Goal: Task Accomplishment & Management: Use online tool/utility

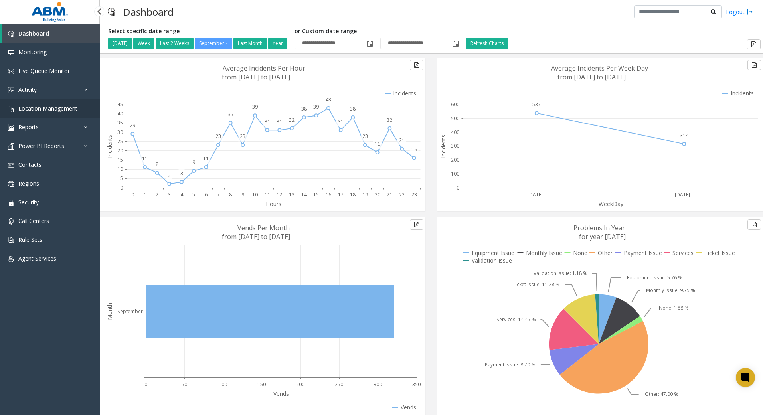
click at [33, 108] on span "Location Management" at bounding box center [47, 108] width 59 height 8
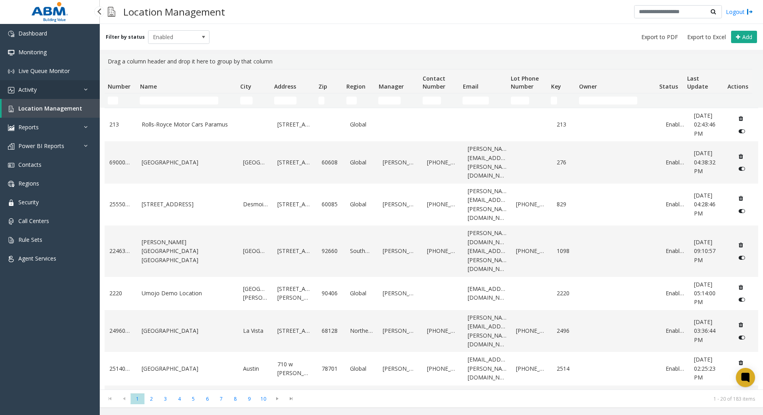
click at [39, 86] on link "Activity" at bounding box center [50, 89] width 100 height 19
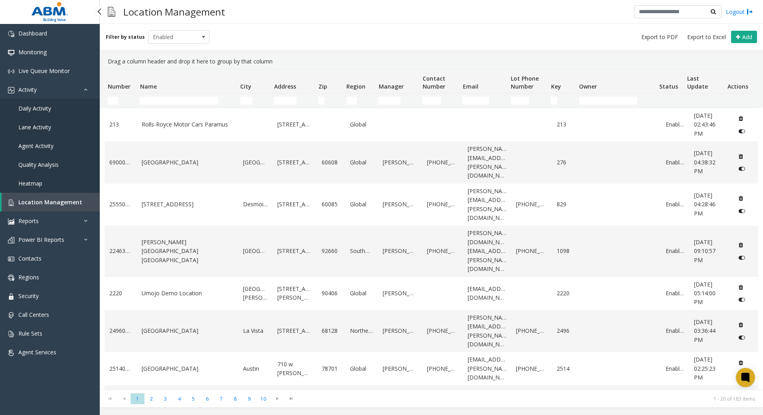
click at [45, 108] on span "Daily Activity" at bounding box center [34, 108] width 33 height 8
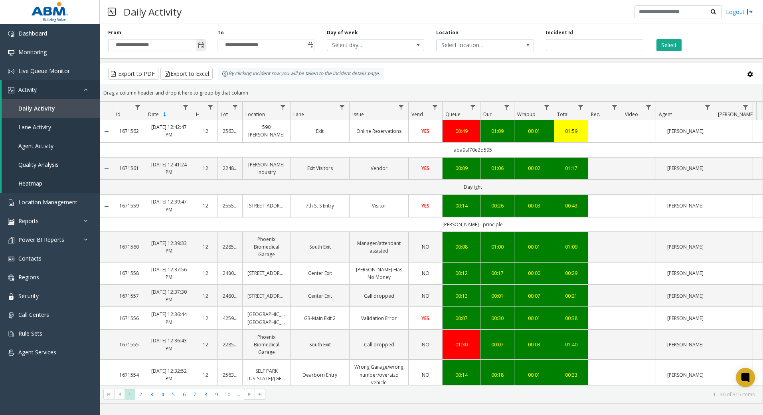
click at [203, 45] on span "Toggle popup" at bounding box center [201, 45] width 6 height 6
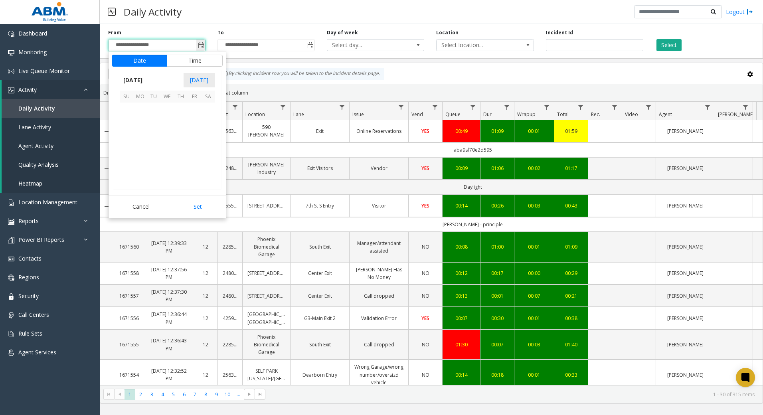
scroll to position [143140, 0]
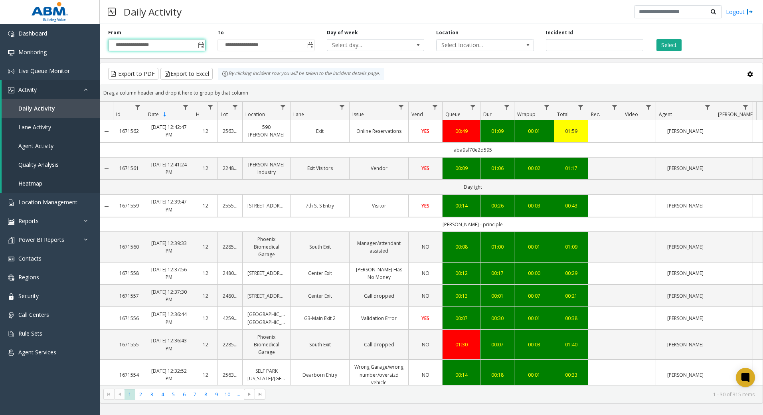
drag, startPoint x: 731, startPoint y: 36, endPoint x: 619, endPoint y: 53, distance: 113.4
click at [730, 36] on div "Select" at bounding box center [703, 40] width 109 height 22
click at [200, 48] on span "Toggle popup" at bounding box center [201, 45] width 6 height 6
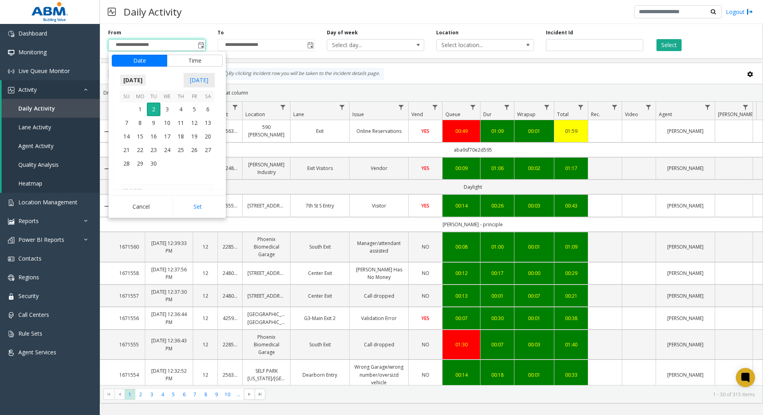
click at [146, 82] on span "[DATE]" at bounding box center [133, 80] width 26 height 12
click at [152, 115] on span "Jun" at bounding box center [148, 116] width 19 height 19
click at [130, 108] on span "1" at bounding box center [127, 109] width 14 height 14
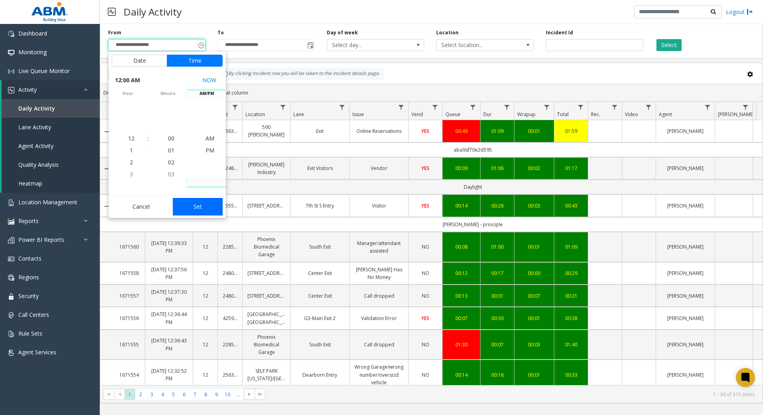
click at [208, 203] on button "Set" at bounding box center [198, 207] width 50 height 18
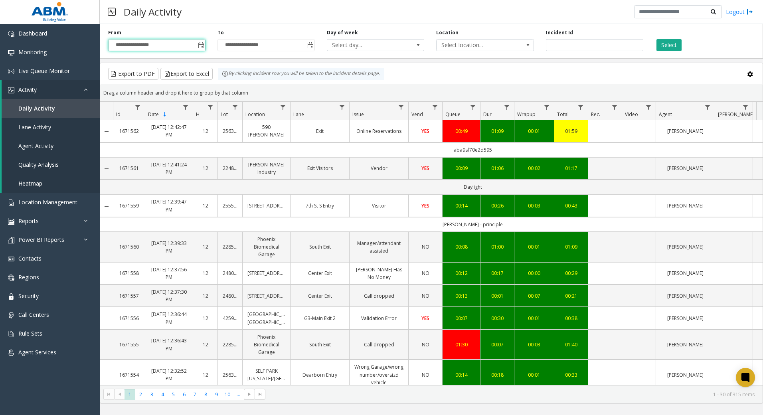
type input "**********"
click at [310, 45] on span "Toggle popup" at bounding box center [310, 45] width 6 height 6
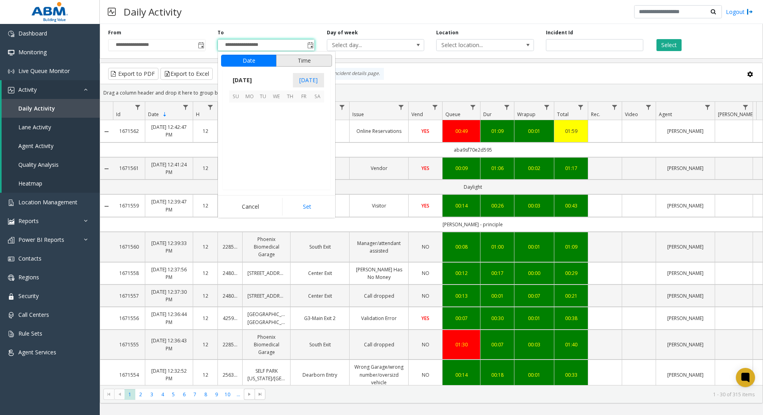
scroll to position [12, 0]
click at [255, 82] on span "[DATE]" at bounding box center [242, 80] width 26 height 12
click at [276, 120] on span "[DATE]" at bounding box center [276, 116] width 19 height 19
click at [255, 77] on span "[DATE]" at bounding box center [242, 80] width 26 height 12
click at [256, 121] on span "Jun" at bounding box center [257, 116] width 19 height 19
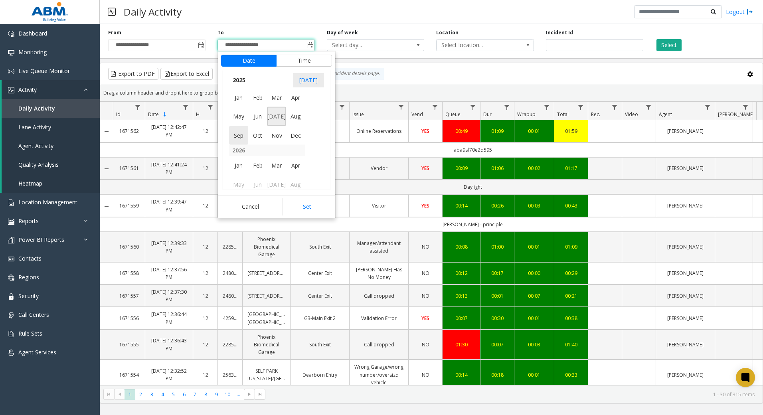
scroll to position [142855, 0]
click at [249, 168] on span "30" at bounding box center [249, 164] width 14 height 14
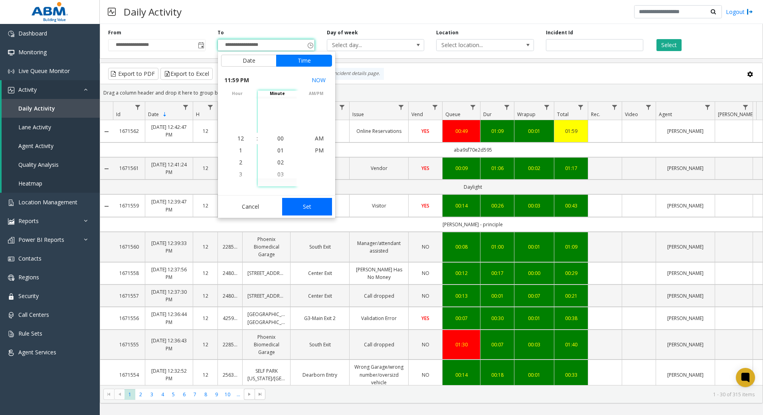
scroll to position [12, 0]
drag, startPoint x: 306, startPoint y: 207, endPoint x: 348, endPoint y: 158, distance: 64.8
click at [307, 205] on button "Set" at bounding box center [307, 207] width 50 height 18
type input "**********"
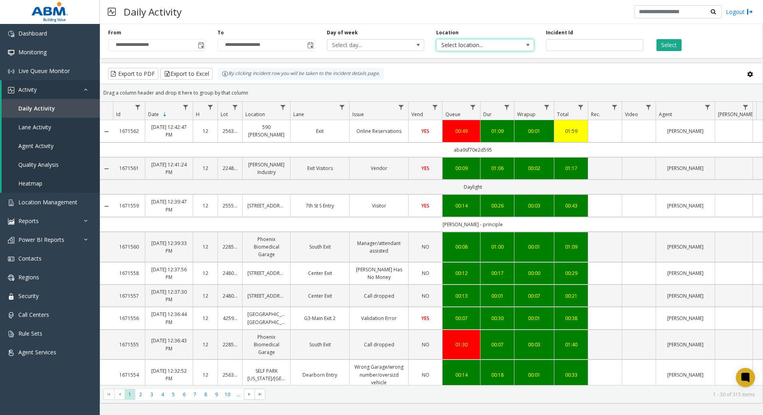
click at [493, 49] on span "Select location..." at bounding box center [474, 44] width 77 height 11
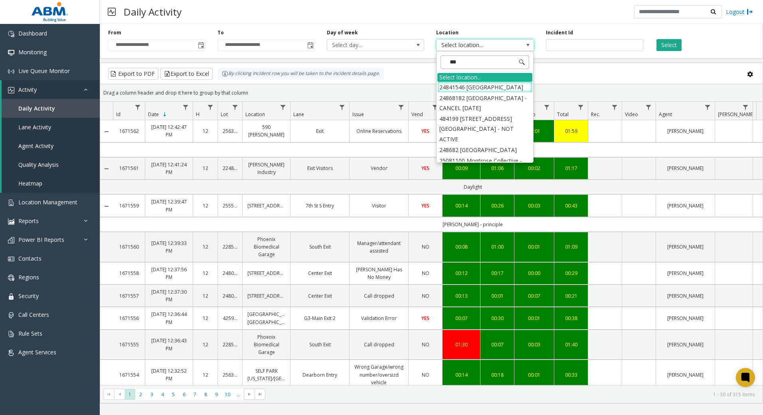
type input "****"
click at [477, 91] on li "24868182 [GEOGRAPHIC_DATA] - CANCEL [DATE]" at bounding box center [484, 92] width 95 height 21
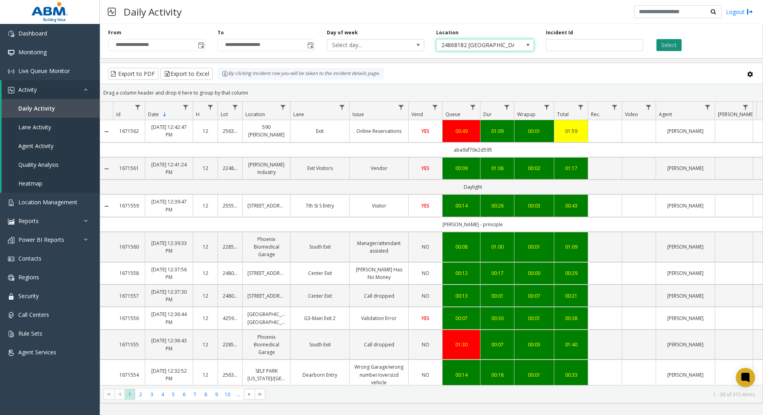
click at [663, 44] on button "Select" at bounding box center [668, 45] width 25 height 12
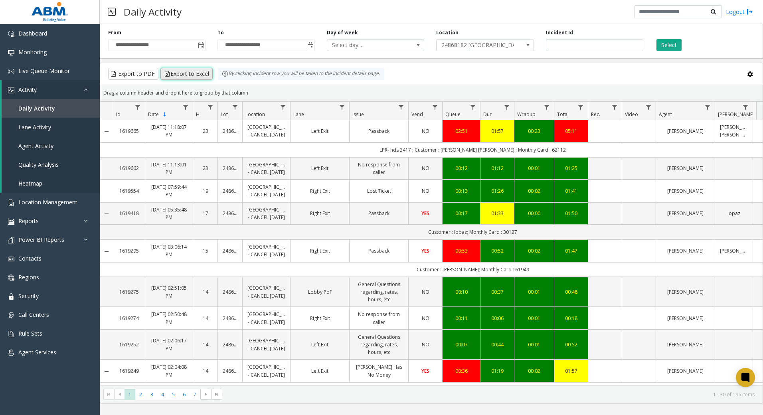
click at [199, 73] on button "Export to Excel" at bounding box center [186, 74] width 52 height 12
click at [203, 45] on span "Toggle popup" at bounding box center [201, 45] width 6 height 6
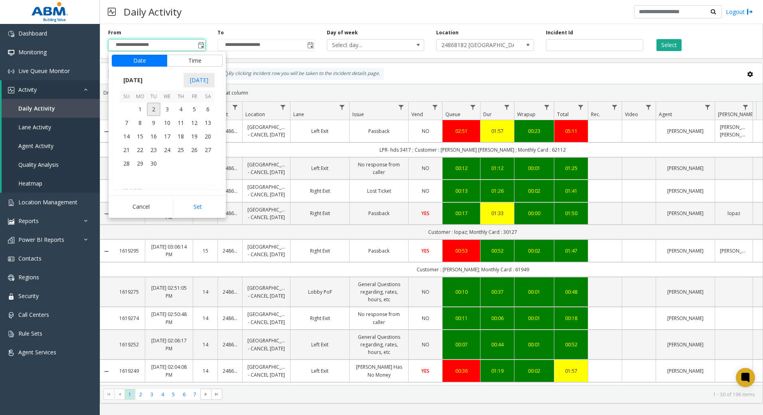
click at [146, 83] on span "[DATE]" at bounding box center [133, 80] width 26 height 12
click at [170, 116] on span "[DATE]" at bounding box center [167, 116] width 19 height 19
click at [153, 111] on span "1" at bounding box center [154, 109] width 14 height 14
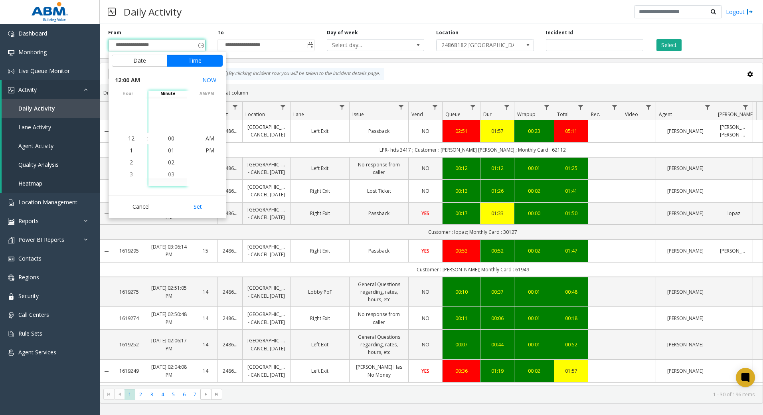
click at [199, 205] on button "Set" at bounding box center [198, 207] width 50 height 18
type input "**********"
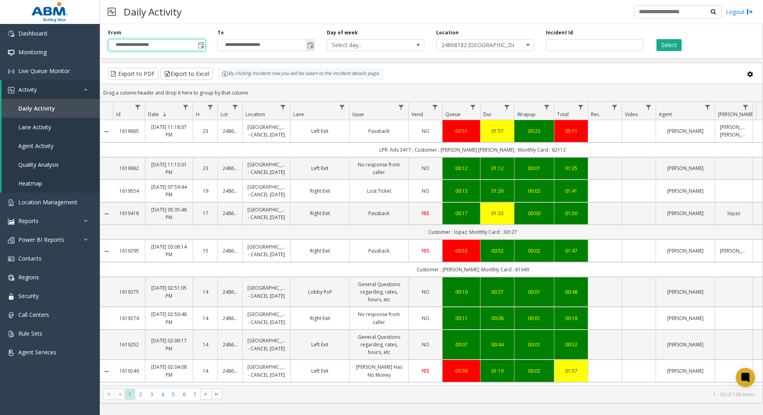
click at [307, 43] on span "Toggle popup" at bounding box center [310, 45] width 6 height 6
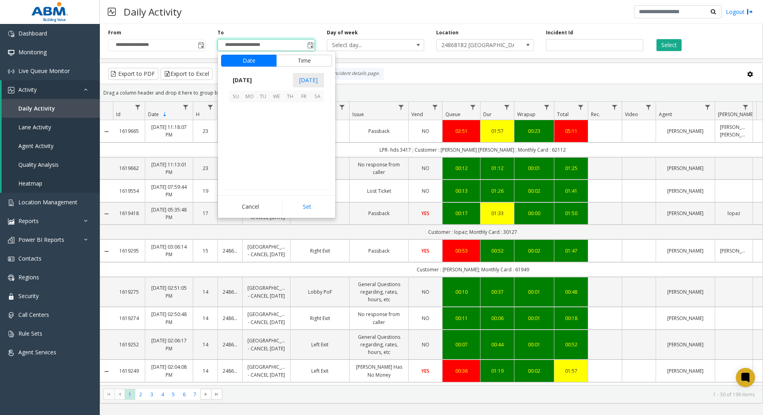
scroll to position [12, 0]
click at [255, 78] on span "[DATE]" at bounding box center [242, 80] width 26 height 12
click at [278, 117] on span "[DATE]" at bounding box center [276, 116] width 19 height 19
click at [293, 168] on span "31" at bounding box center [290, 164] width 14 height 14
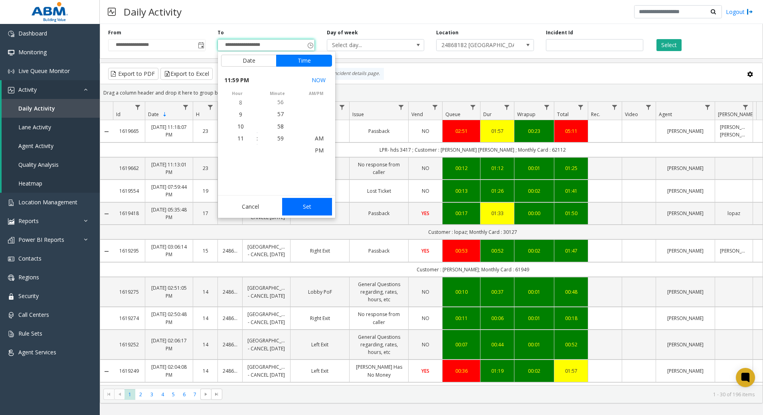
scroll to position [12, 0]
click at [314, 205] on button "Set" at bounding box center [307, 207] width 50 height 18
type input "**********"
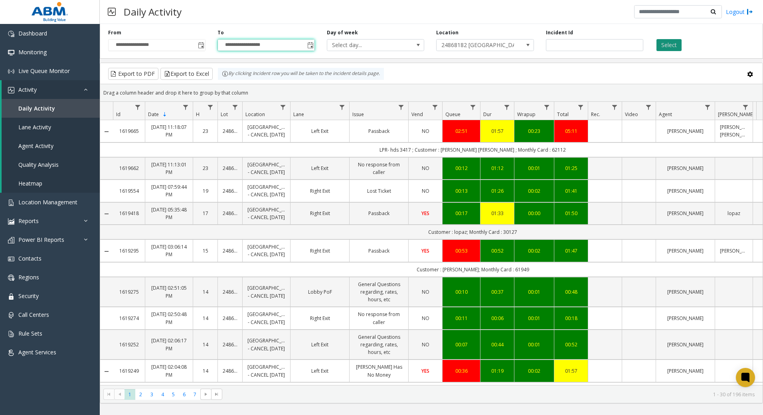
click at [672, 40] on button "Select" at bounding box center [668, 45] width 25 height 12
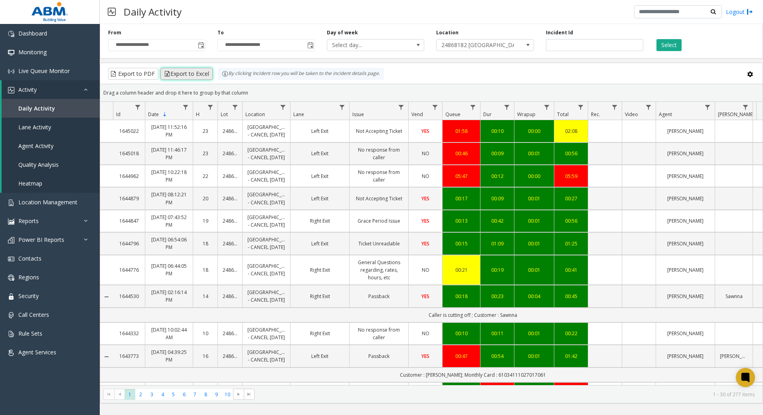
click at [197, 72] on button "Export to Excel" at bounding box center [186, 74] width 52 height 12
click at [737, 39] on div "Select" at bounding box center [703, 40] width 109 height 22
drag, startPoint x: 198, startPoint y: 41, endPoint x: 198, endPoint y: 45, distance: 4.8
click at [198, 41] on span "Toggle popup" at bounding box center [200, 45] width 9 height 13
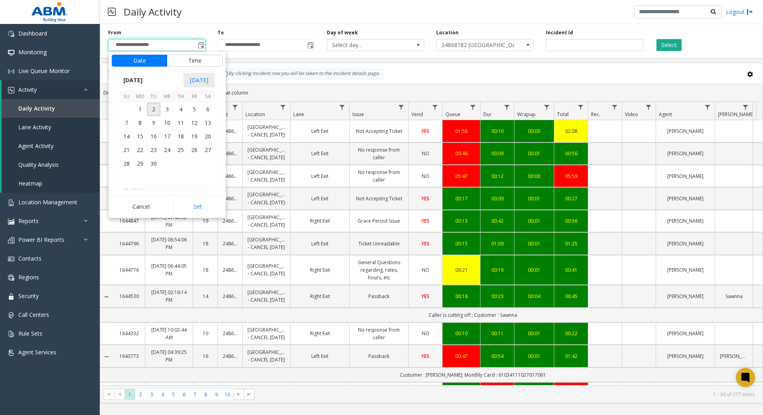
click at [146, 76] on span "[DATE]" at bounding box center [133, 80] width 26 height 12
click at [187, 118] on span "Aug" at bounding box center [186, 116] width 19 height 19
click at [192, 110] on span "1" at bounding box center [194, 109] width 14 height 14
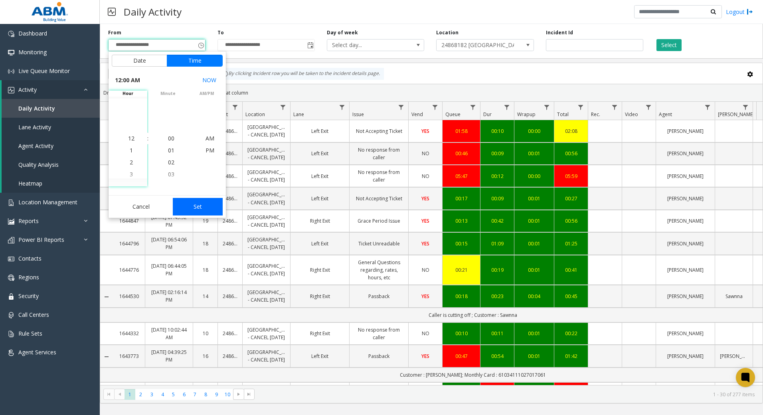
drag, startPoint x: 196, startPoint y: 202, endPoint x: 195, endPoint y: 196, distance: 6.0
click at [195, 199] on button "Set" at bounding box center [198, 207] width 50 height 18
type input "**********"
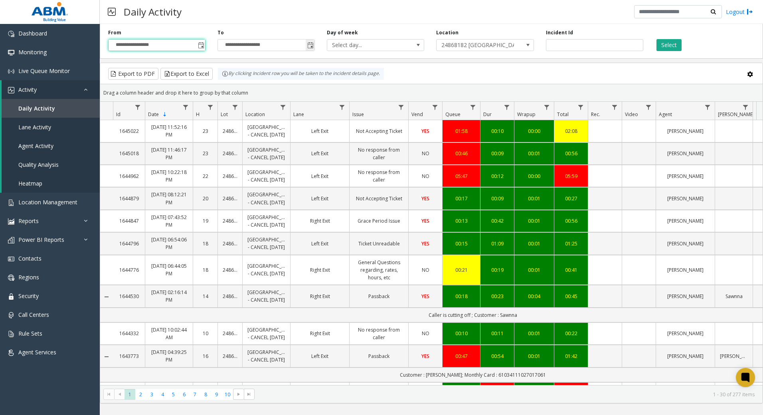
drag, startPoint x: 310, startPoint y: 45, endPoint x: 306, endPoint y: 49, distance: 5.4
click at [310, 45] on span "Toggle popup" at bounding box center [310, 45] width 6 height 6
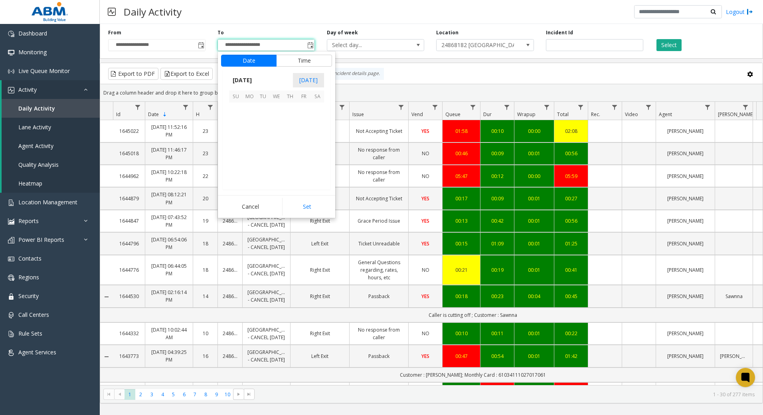
scroll to position [12, 0]
click at [246, 82] on span "[DATE]" at bounding box center [242, 80] width 26 height 12
click at [301, 120] on span "Aug" at bounding box center [295, 116] width 19 height 19
click at [239, 176] on span "31" at bounding box center [236, 177] width 14 height 14
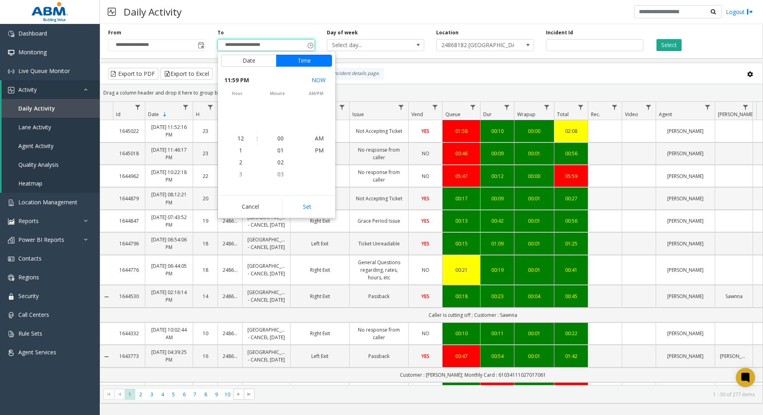
scroll to position [12, 0]
click at [320, 212] on button "Set" at bounding box center [307, 207] width 50 height 18
type input "**********"
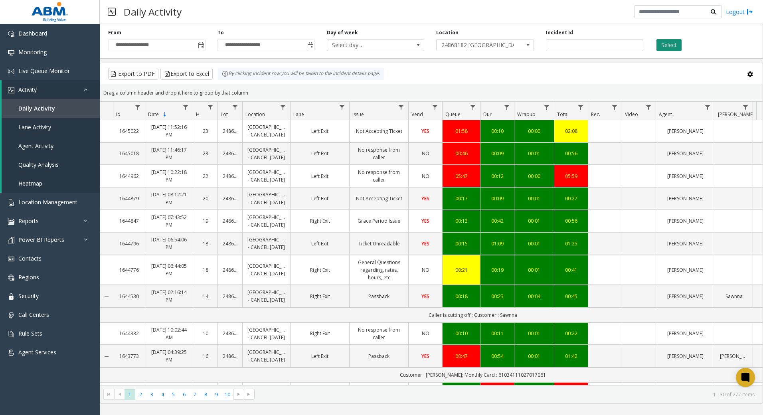
click at [665, 44] on button "Select" at bounding box center [668, 45] width 25 height 12
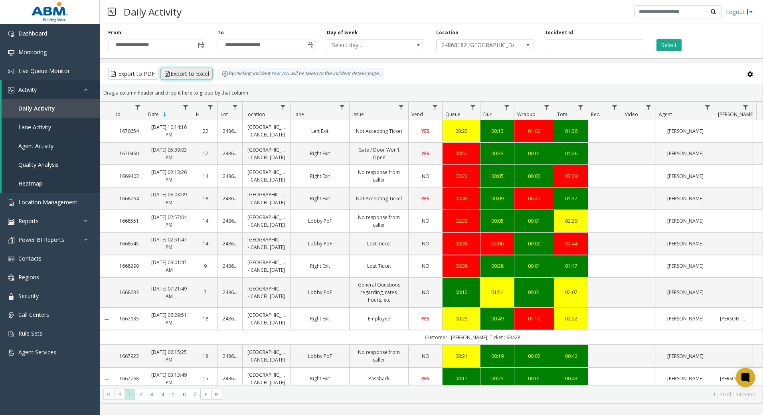
click at [186, 77] on button "Export to Excel" at bounding box center [186, 74] width 52 height 12
click at [201, 45] on span "Toggle popup" at bounding box center [201, 45] width 6 height 6
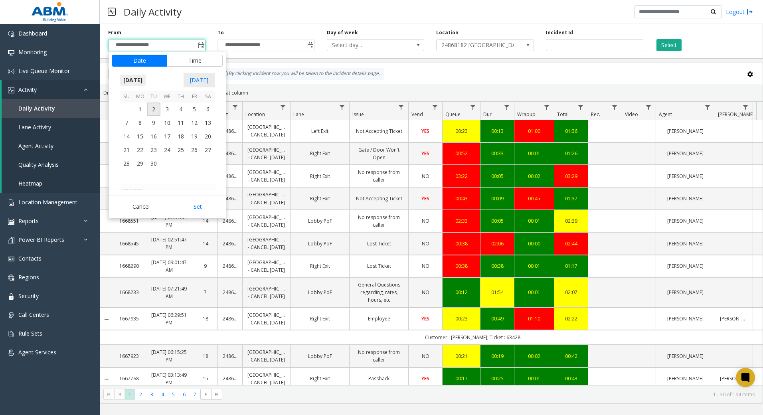
click at [146, 76] on span "[DATE]" at bounding box center [133, 80] width 26 height 12
click at [184, 120] on span "Aug" at bounding box center [186, 116] width 19 height 19
click at [195, 113] on span "1" at bounding box center [194, 109] width 14 height 14
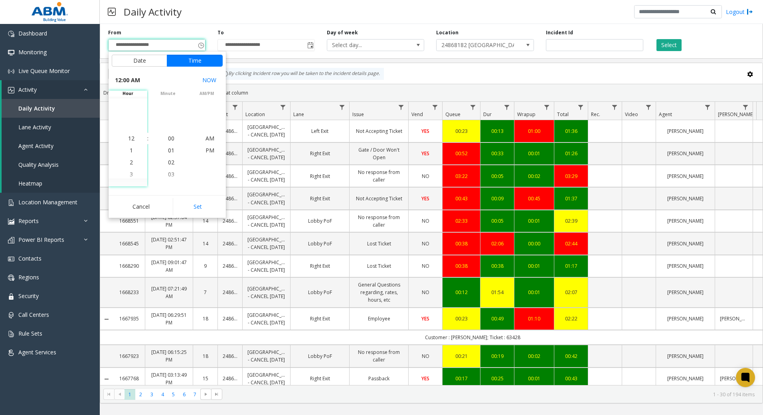
click at [201, 209] on button "Set" at bounding box center [198, 207] width 50 height 18
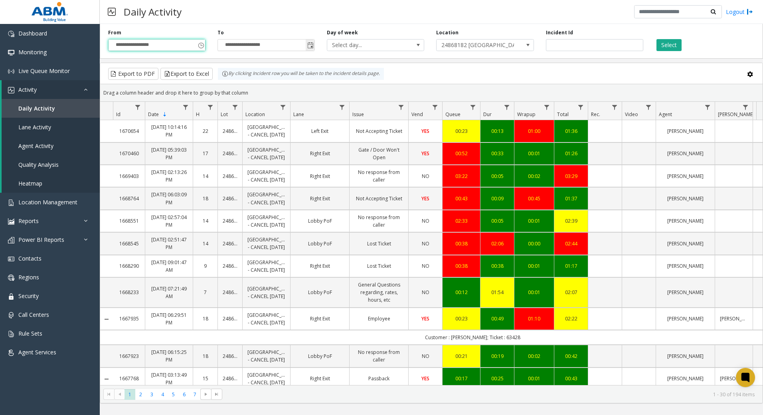
click at [309, 43] on span "Toggle popup" at bounding box center [310, 45] width 6 height 6
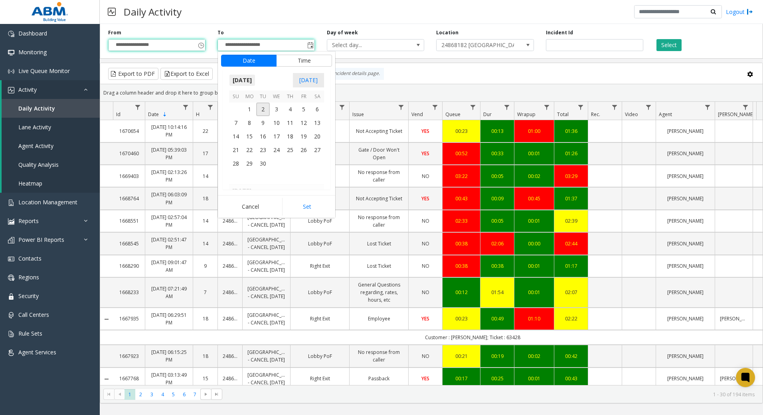
scroll to position [12, 0]
click at [255, 81] on span "[DATE]" at bounding box center [242, 80] width 26 height 12
click at [301, 121] on span "Aug" at bounding box center [295, 116] width 19 height 19
click at [236, 178] on span "31" at bounding box center [236, 177] width 14 height 14
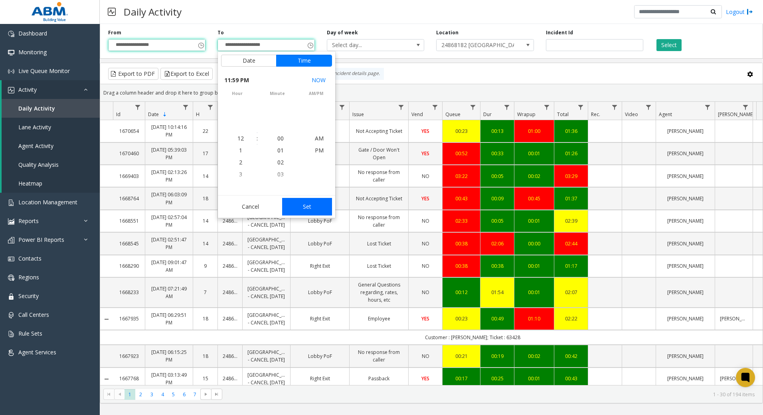
scroll to position [12, 0]
click at [310, 205] on button "Set" at bounding box center [307, 207] width 50 height 18
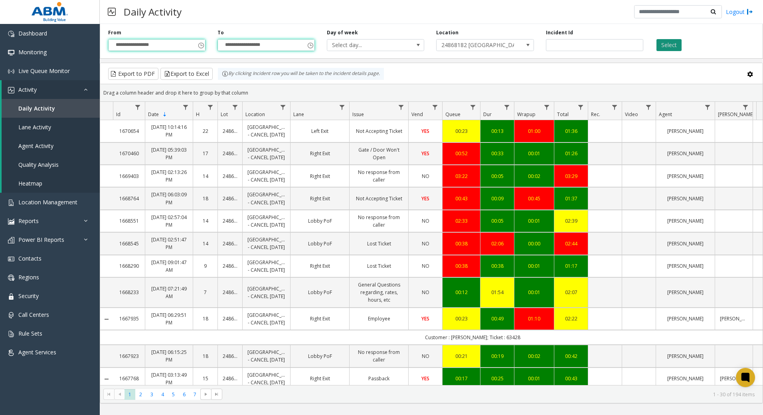
click at [662, 41] on button "Select" at bounding box center [668, 45] width 25 height 12
click at [186, 73] on button "Export to Excel" at bounding box center [186, 74] width 52 height 12
click at [426, 405] on div "**********" at bounding box center [431, 219] width 663 height 391
